Goal: Go to known website: Access a specific website the user already knows

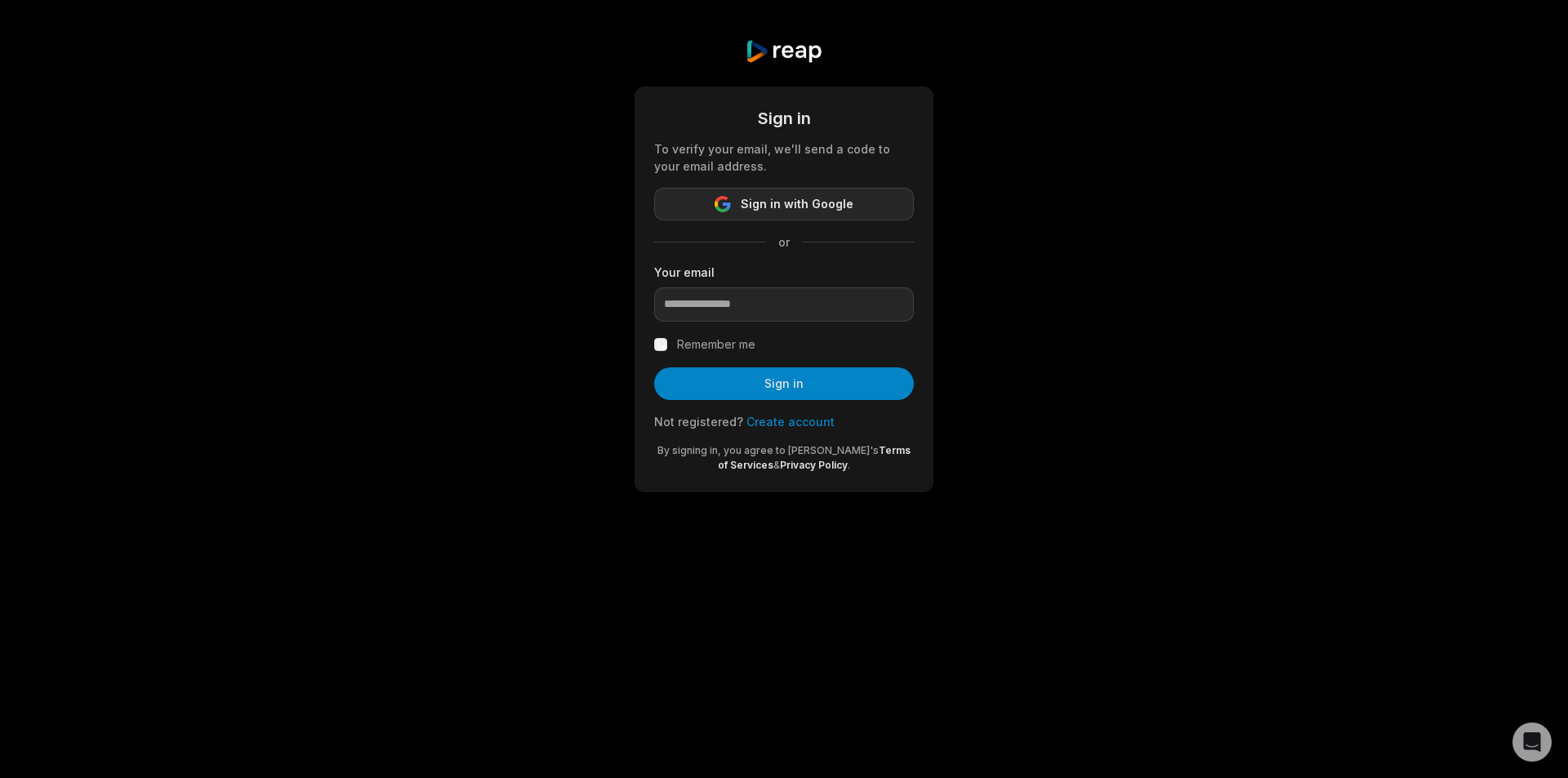
click at [724, 199] on icon "button" at bounding box center [722, 199] width 14 height 7
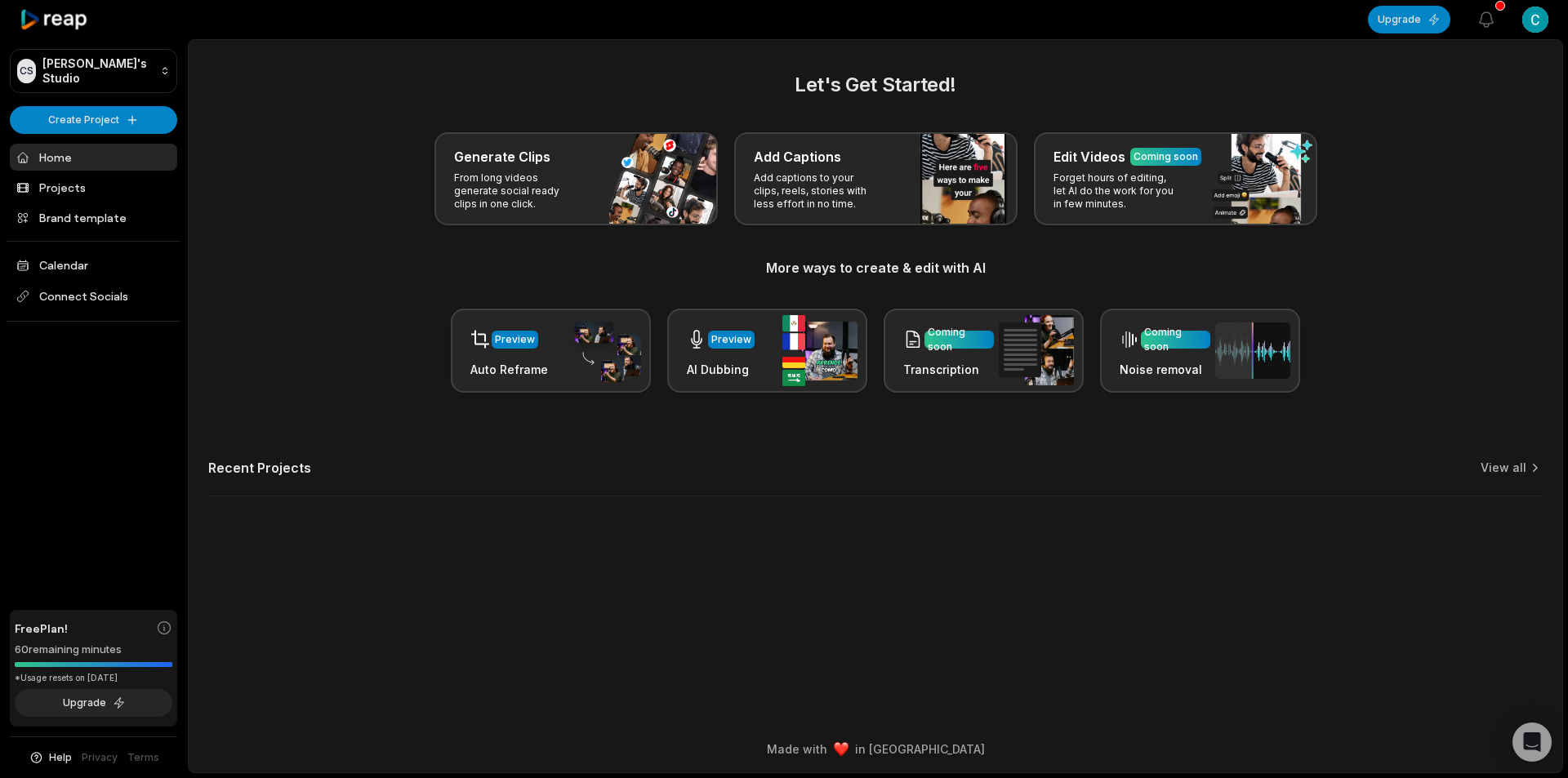
click at [1533, 20] on html "CS Christoper's Studio Create Project Home Projects Brand template Calendar Con…" at bounding box center [784, 389] width 1568 height 778
